Goal: Register for event/course

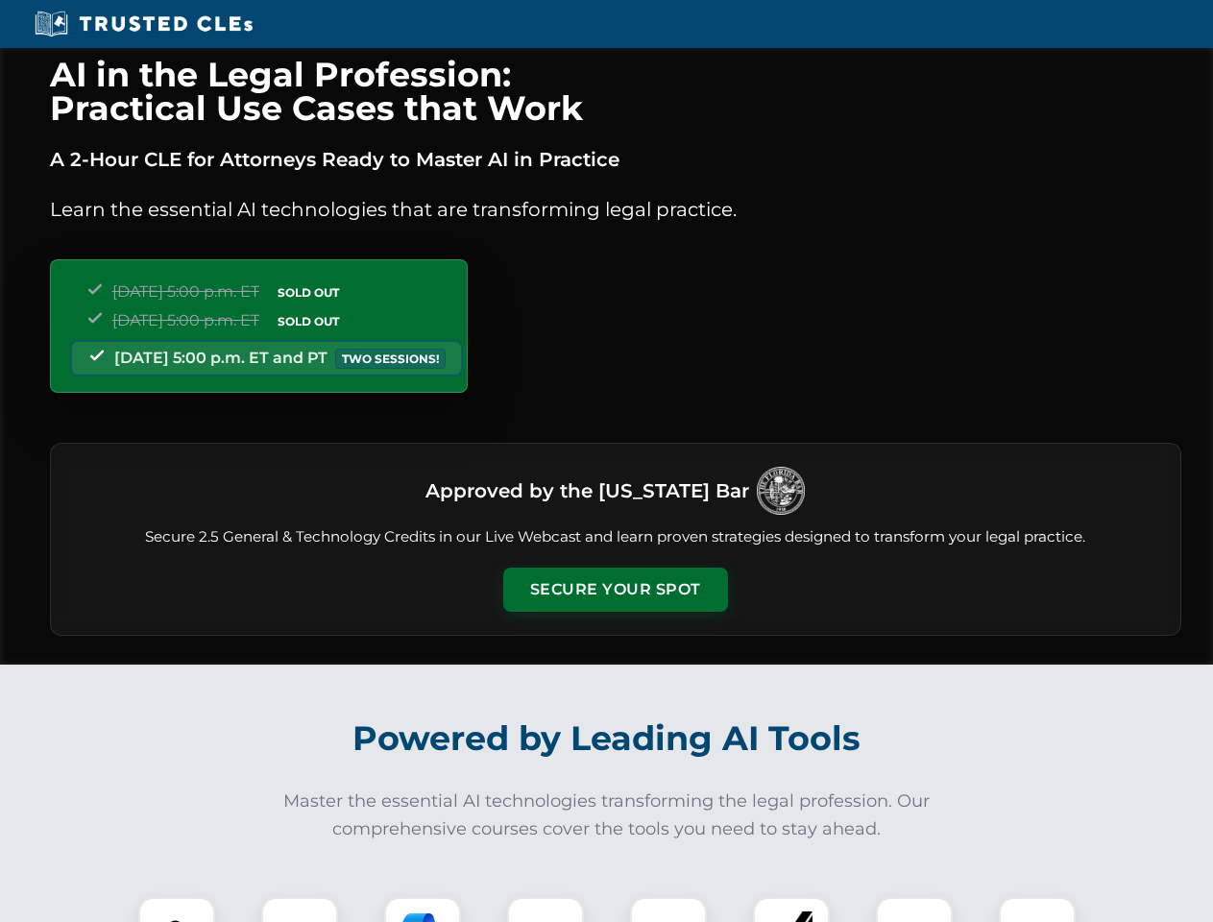
click at [615, 590] on button "Secure Your Spot" at bounding box center [615, 590] width 225 height 44
click at [177, 910] on img at bounding box center [177, 936] width 56 height 56
click at [300, 910] on div at bounding box center [299, 935] width 77 height 77
click at [423, 910] on div at bounding box center [422, 935] width 77 height 77
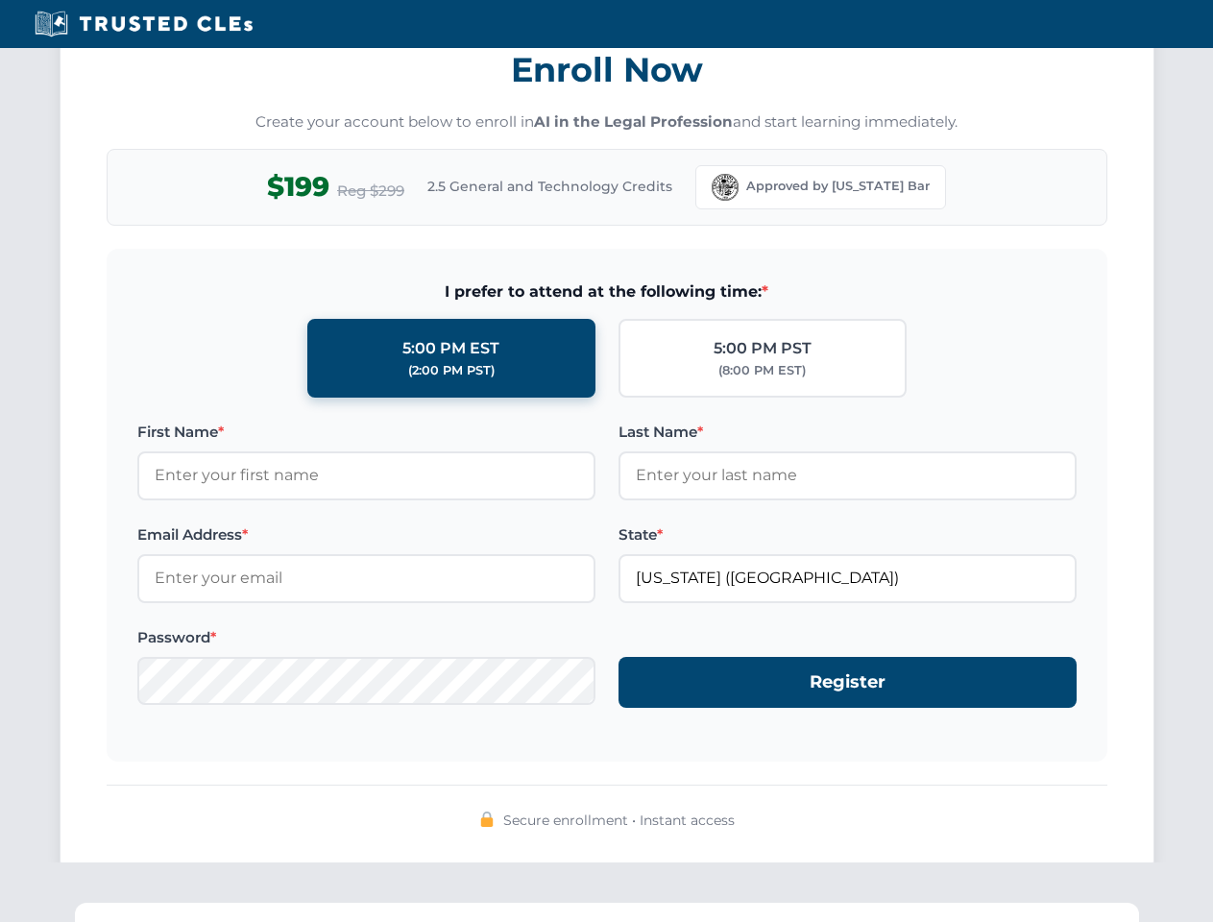
scroll to position [1885, 0]
